Goal: Task Accomplishment & Management: Use online tool/utility

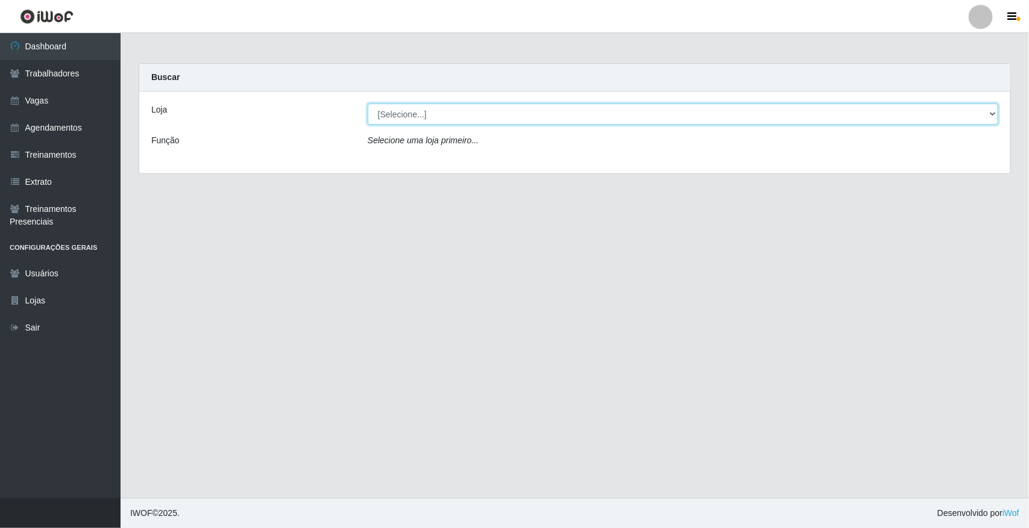
click at [959, 114] on select "[Selecione...] [GEOGRAPHIC_DATA]" at bounding box center [683, 114] width 630 height 21
select select "65"
click at [368, 104] on select "[Selecione...] [GEOGRAPHIC_DATA]" at bounding box center [683, 114] width 630 height 21
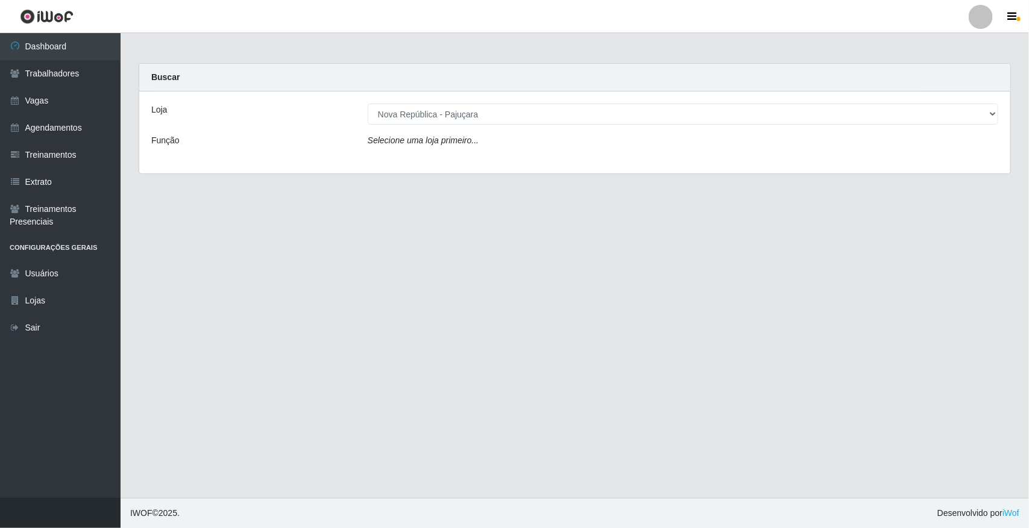
drag, startPoint x: 959, startPoint y: 122, endPoint x: 954, endPoint y: 152, distance: 30.5
click at [954, 152] on div "Loja [Selecione...] Nova República - Pajuçara Função Selecione uma loja primeir…" at bounding box center [574, 133] width 871 height 82
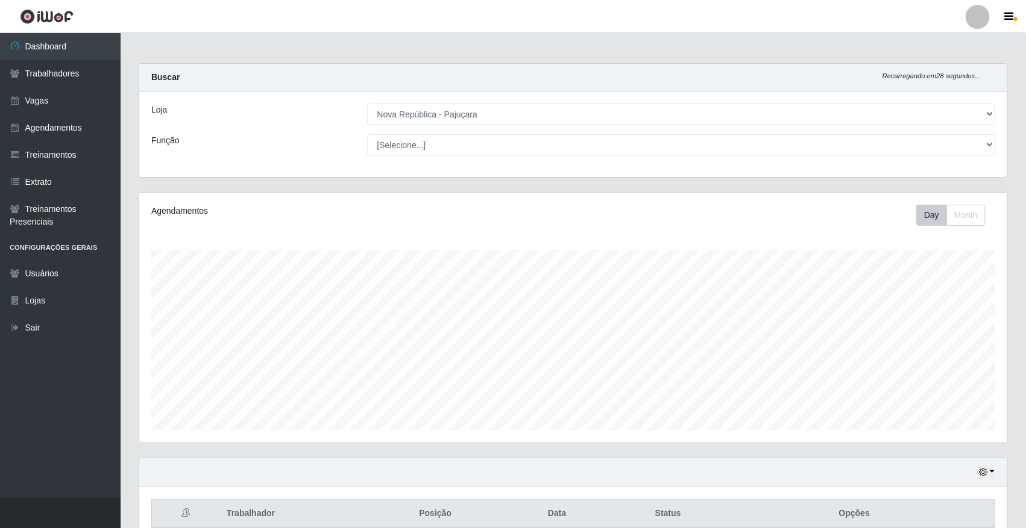
scroll to position [251, 868]
click at [956, 133] on div "Loja [Selecione...] [GEOGRAPHIC_DATA] Função [Selecione...] Balconista Operador…" at bounding box center [573, 135] width 868 height 86
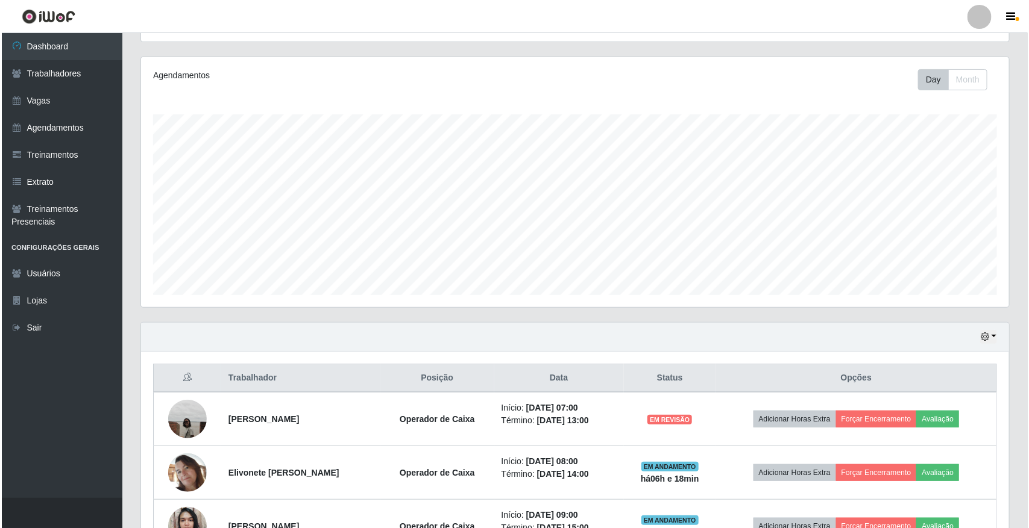
scroll to position [301, 0]
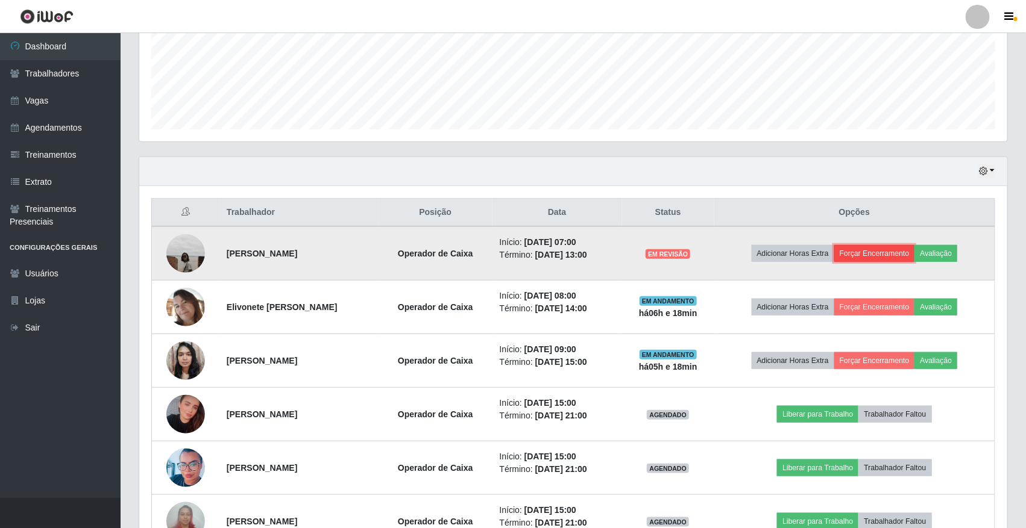
click at [877, 249] on button "Forçar Encerramento" at bounding box center [874, 253] width 81 height 17
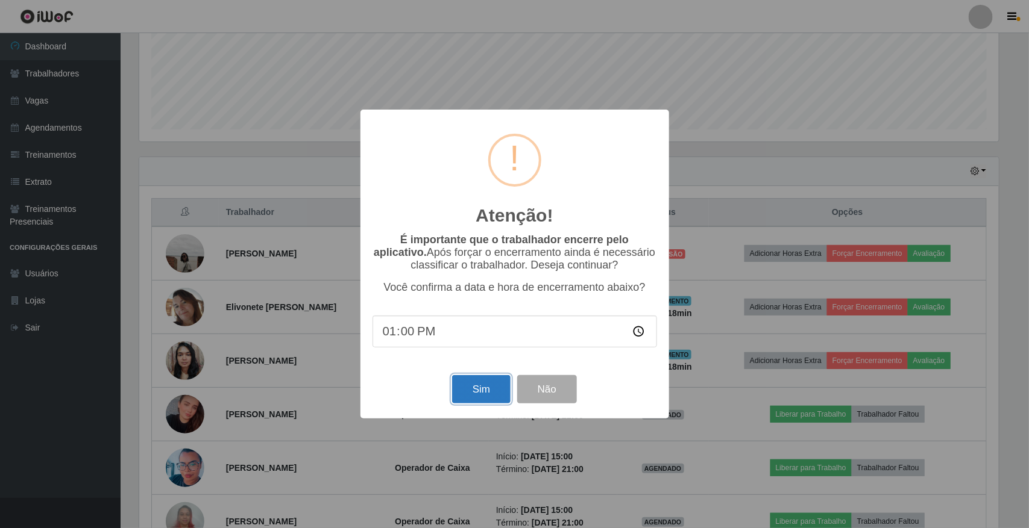
click at [508, 396] on button "Sim" at bounding box center [481, 389] width 58 height 28
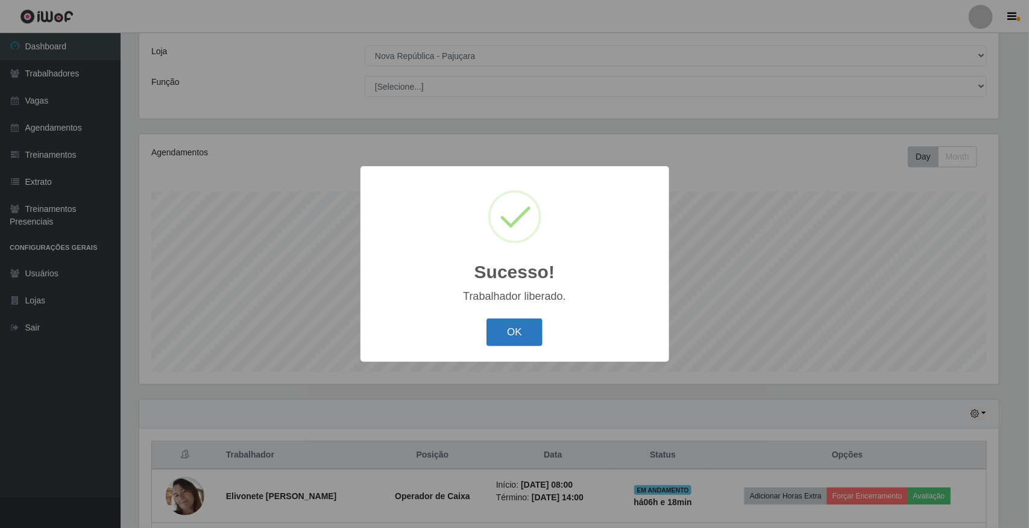
click at [497, 332] on button "OK" at bounding box center [514, 333] width 56 height 28
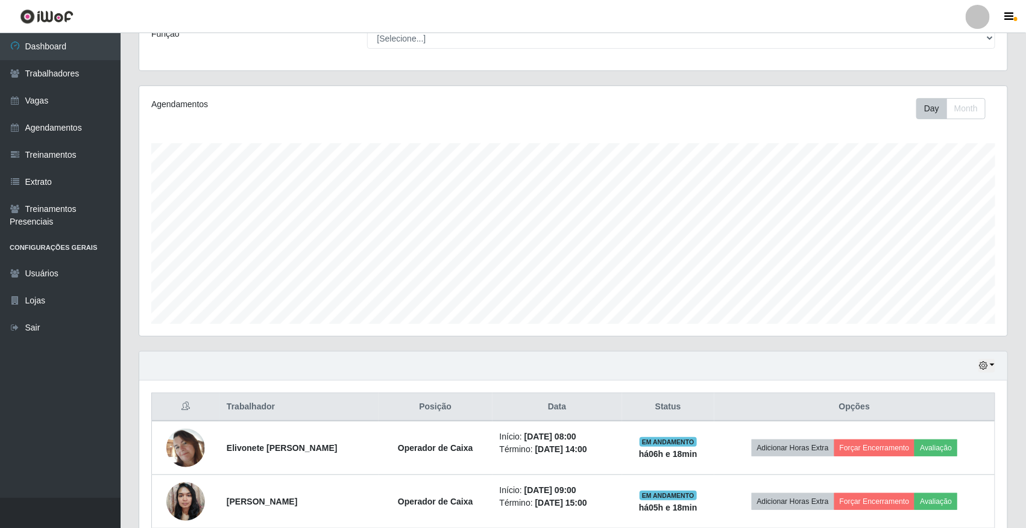
scroll to position [209, 0]
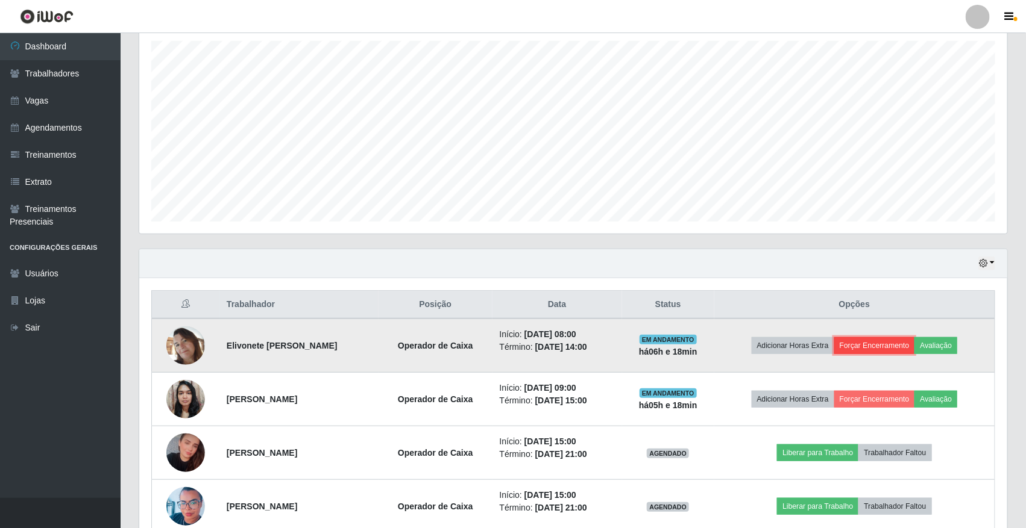
click at [859, 351] on button "Forçar Encerramento" at bounding box center [874, 345] width 81 height 17
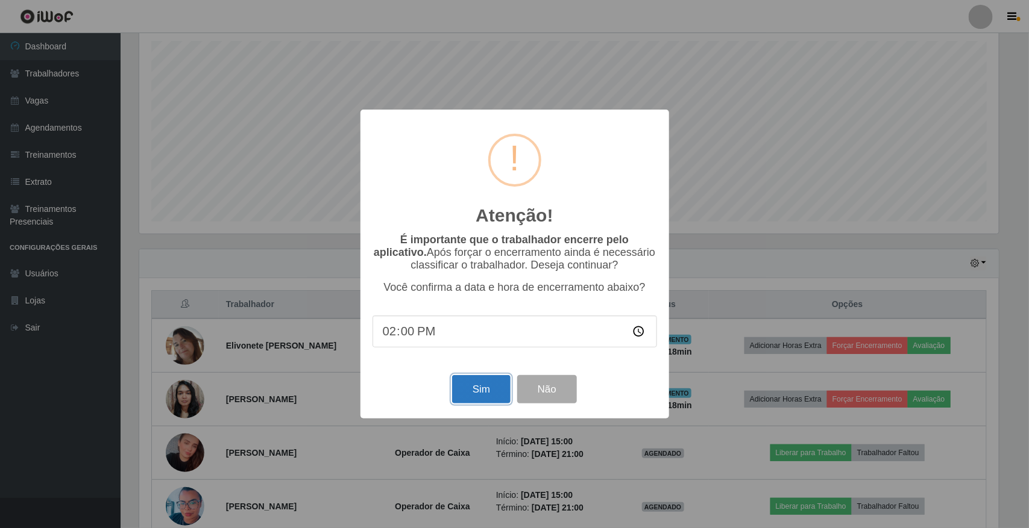
click at [500, 401] on button "Sim" at bounding box center [481, 389] width 58 height 28
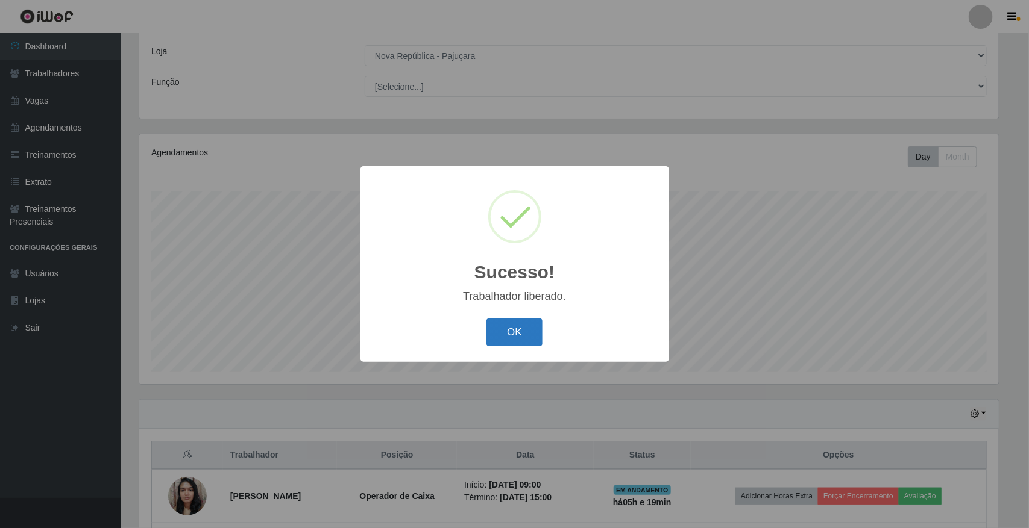
click at [501, 326] on button "OK" at bounding box center [514, 333] width 56 height 28
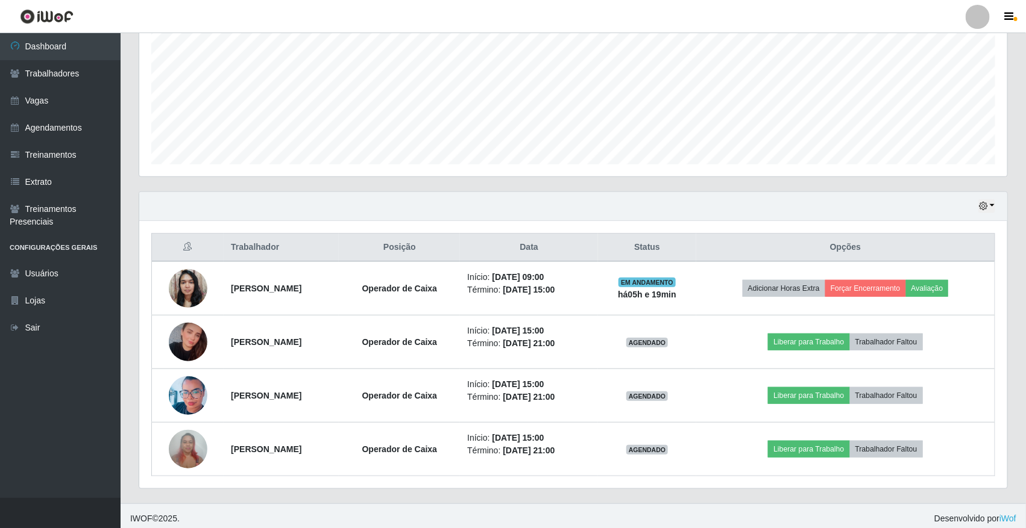
scroll to position [273, 0]
